Goal: Information Seeking & Learning: Learn about a topic

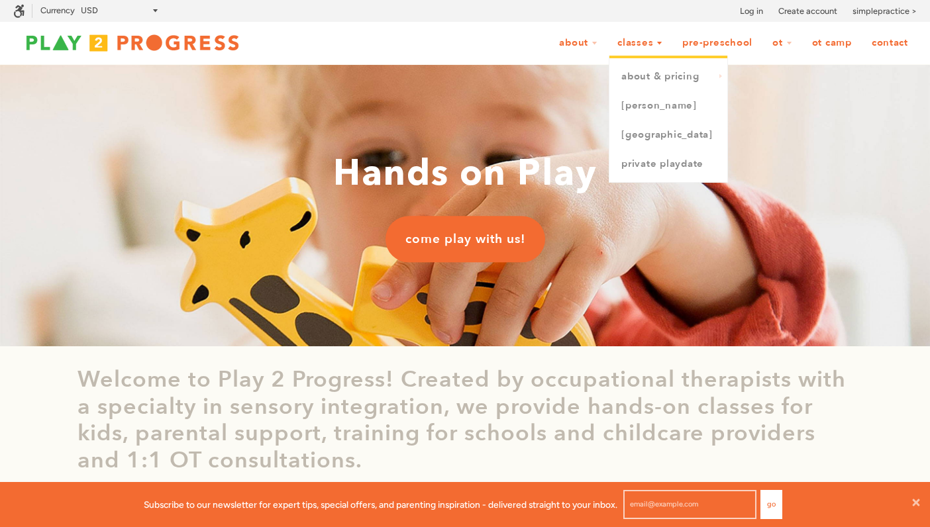
click at [656, 45] on link "Classes" at bounding box center [640, 42] width 62 height 25
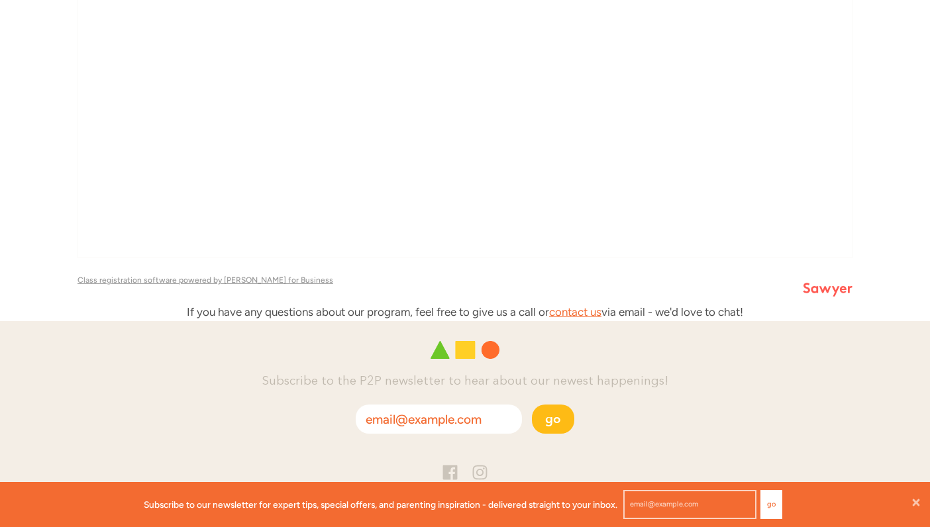
scroll to position [1091, 0]
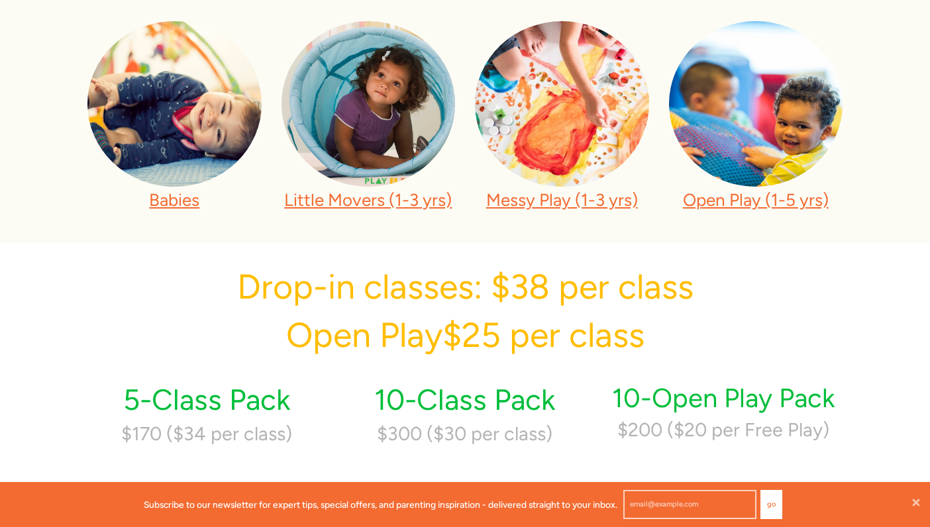
scroll to position [510, 0]
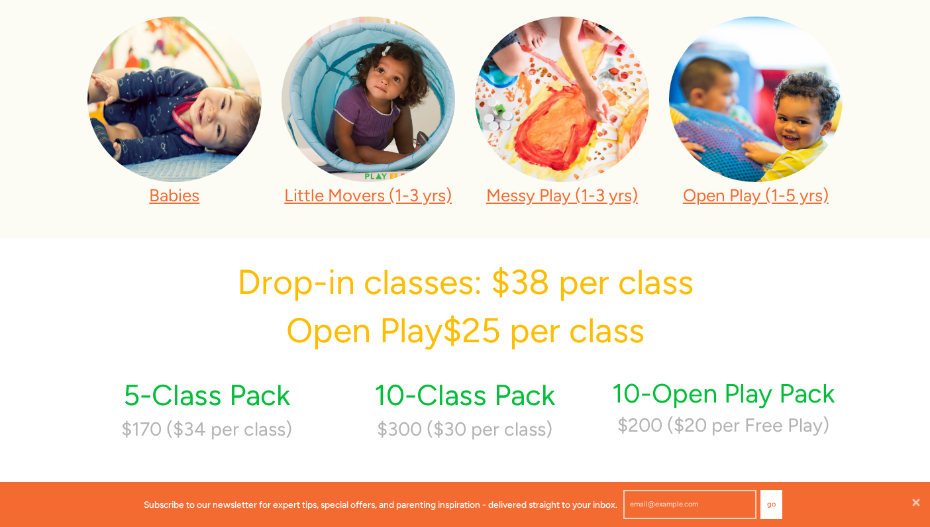
click at [396, 183] on p "Little Movers (1-3 yrs)" at bounding box center [368, 196] width 174 height 28
click at [395, 194] on link "Little Movers (1-3 yrs)" at bounding box center [368, 195] width 168 height 21
